Goal: Check status: Check status

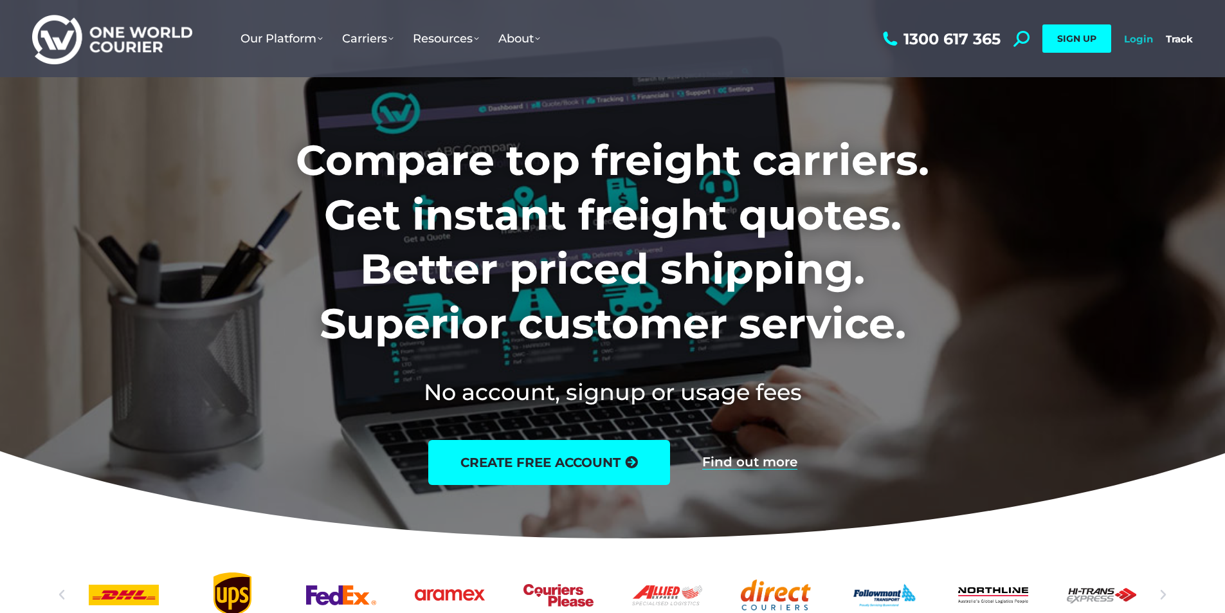
click at [1126, 42] on link "Login" at bounding box center [1138, 39] width 29 height 12
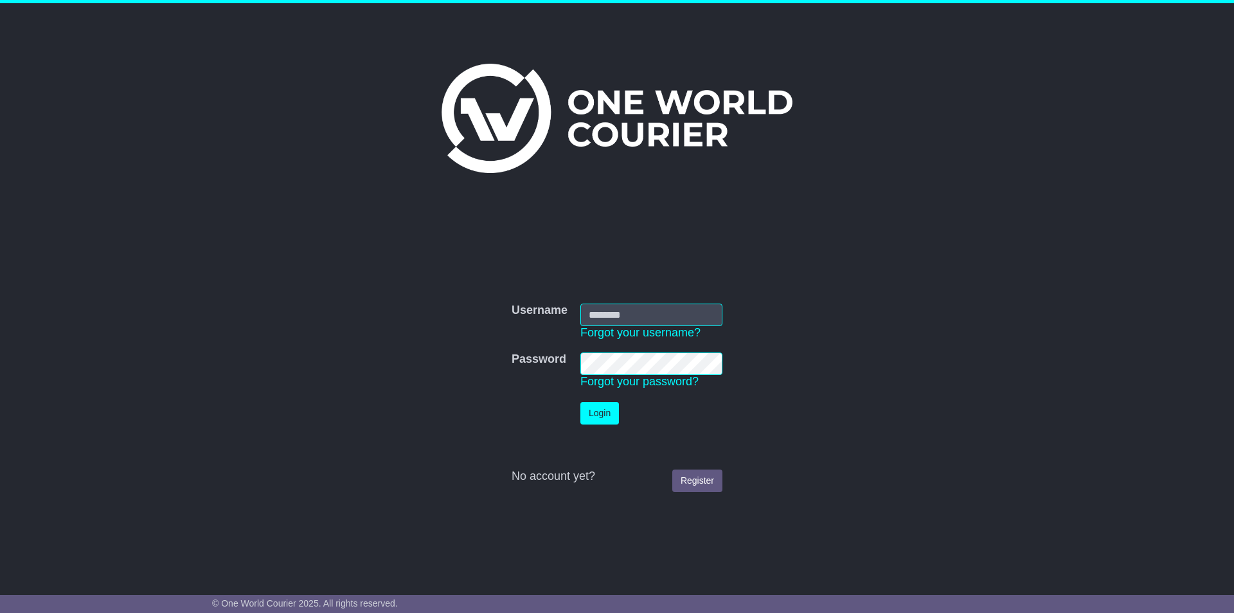
type input "*********"
click at [600, 408] on button "Login" at bounding box center [600, 413] width 39 height 23
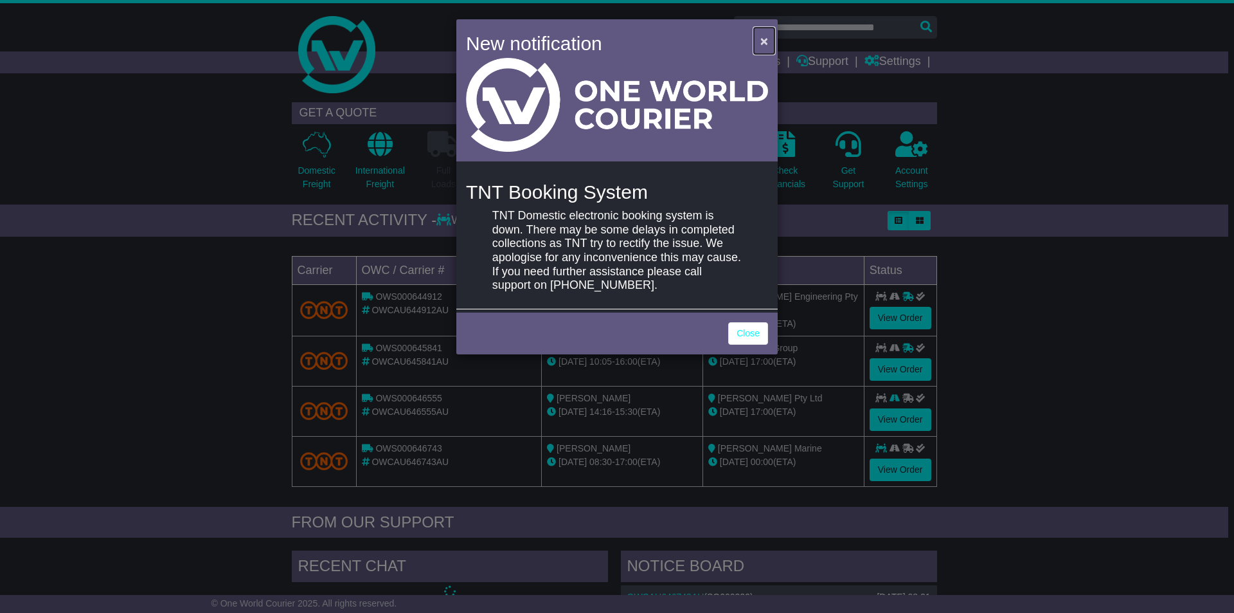
click at [763, 36] on span "×" at bounding box center [765, 40] width 8 height 15
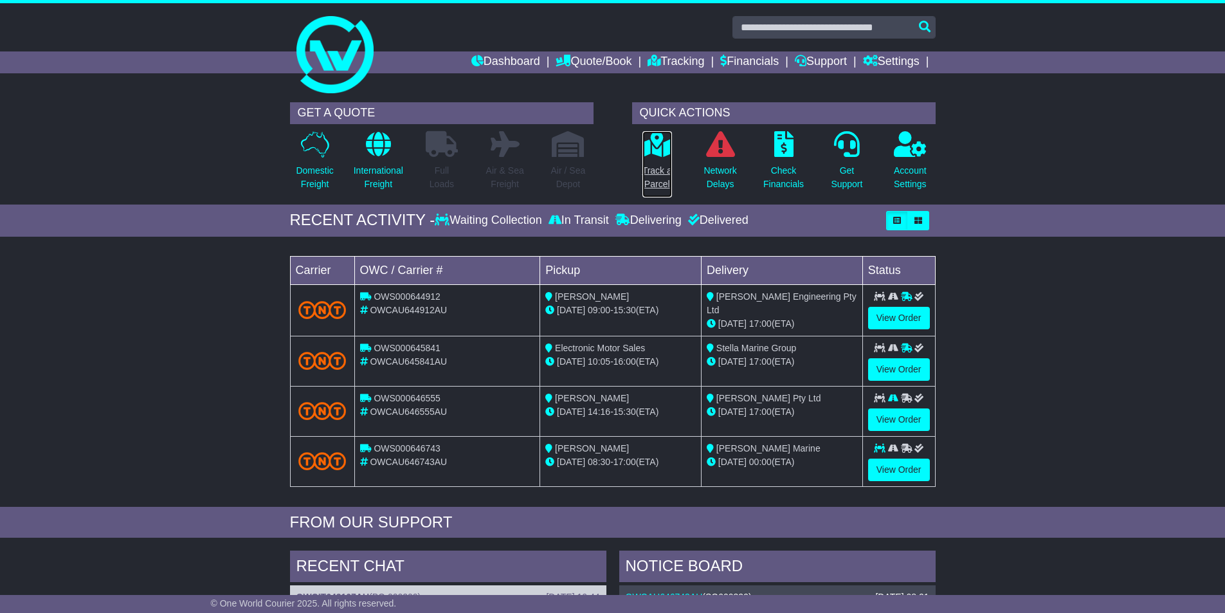
click at [658, 147] on icon at bounding box center [656, 144] width 29 height 26
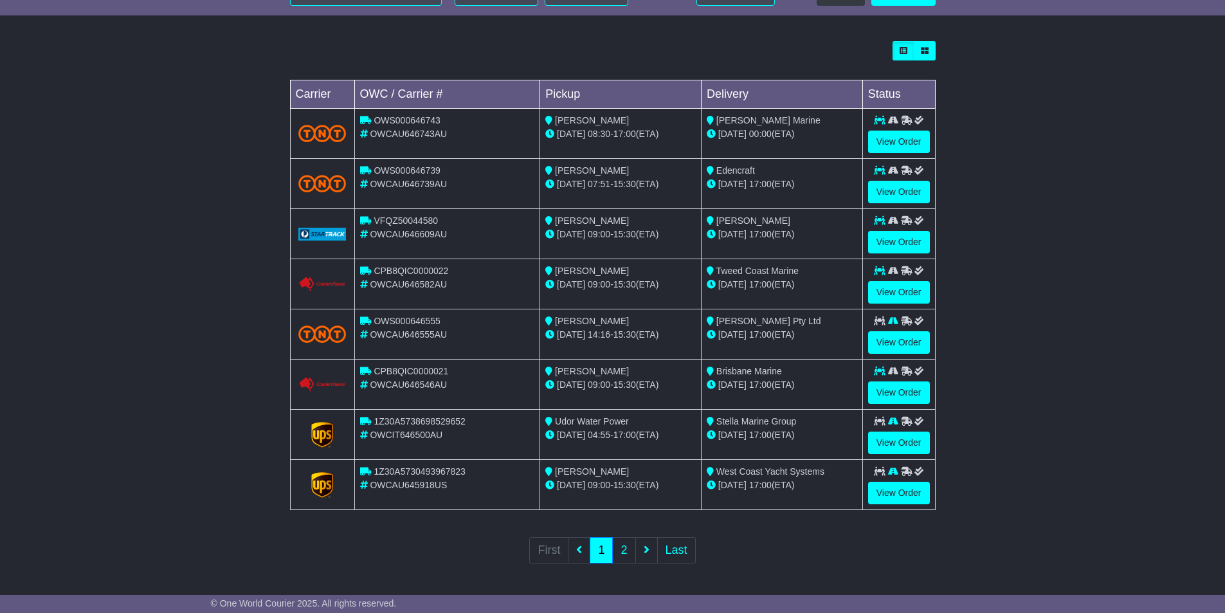
scroll to position [17, 0]
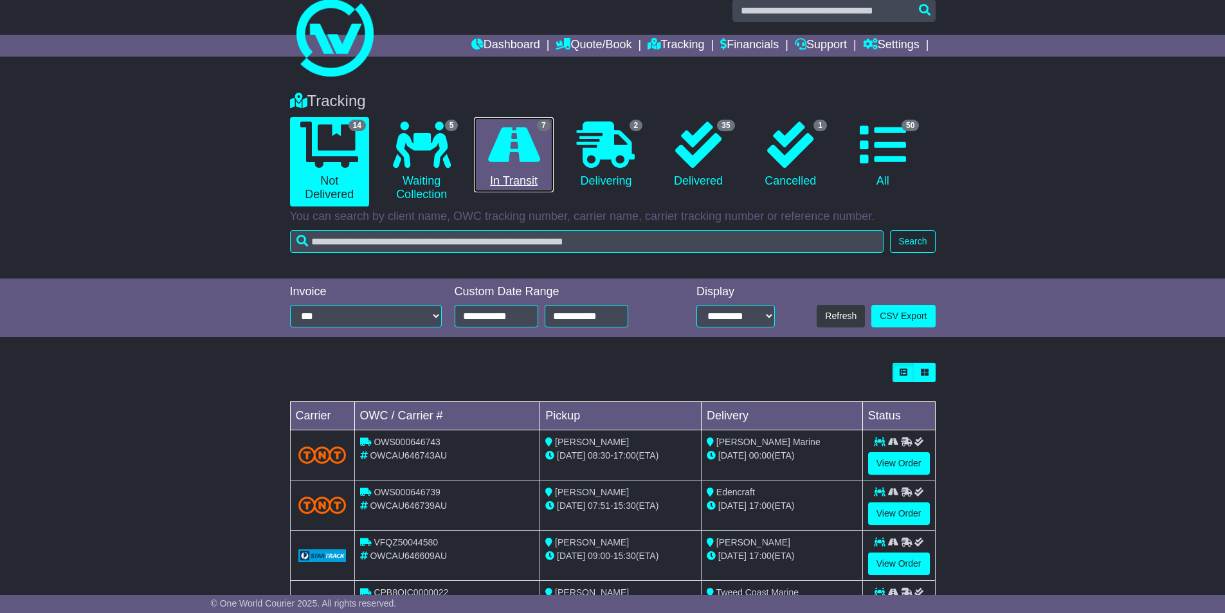
click at [514, 142] on icon at bounding box center [514, 145] width 52 height 46
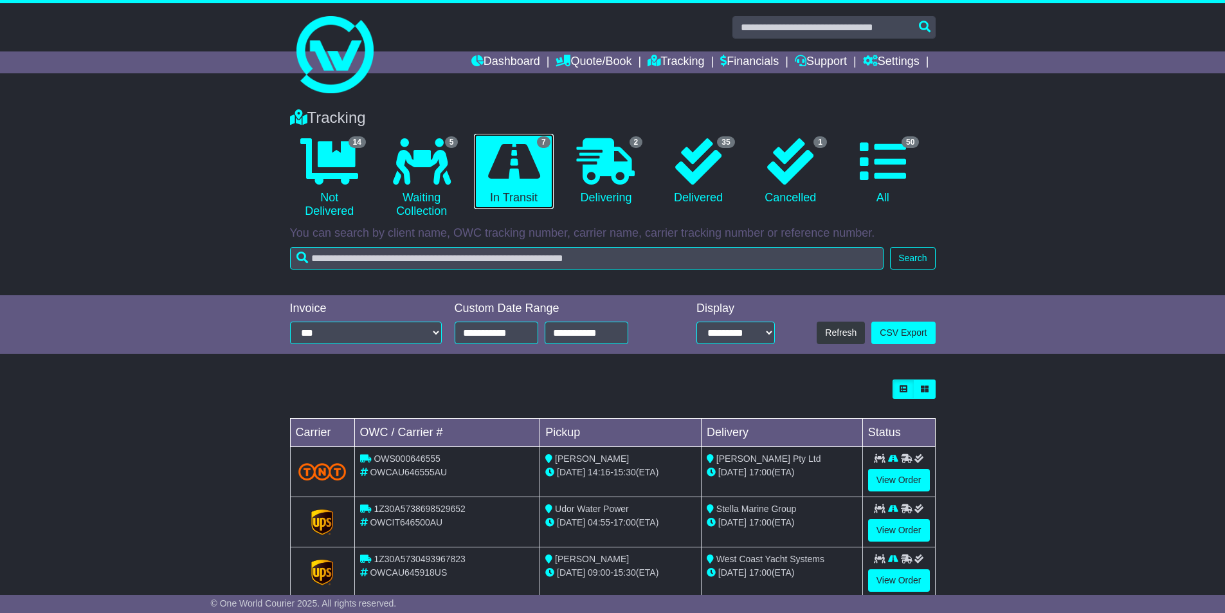
scroll to position [193, 0]
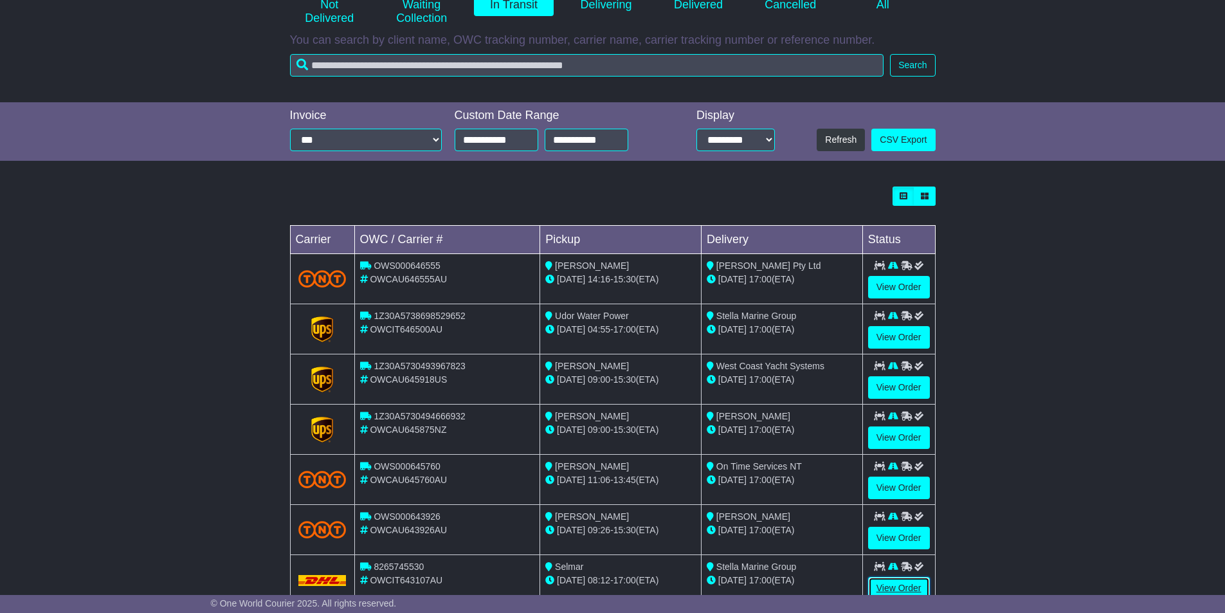
click at [899, 584] on link "View Order" at bounding box center [899, 588] width 62 height 23
